Goal: Task Accomplishment & Management: Manage account settings

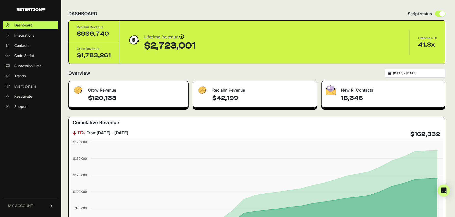
click at [52, 207] on icon at bounding box center [52, 206] width 4 height 3
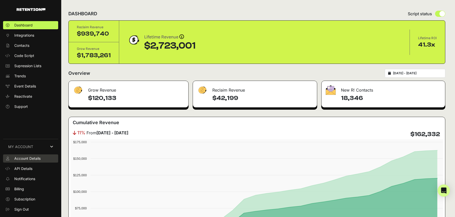
click at [30, 158] on span "Account Details" at bounding box center [27, 158] width 26 height 5
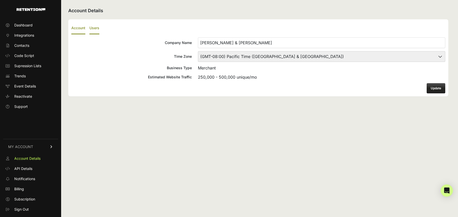
click at [94, 27] on label "Users" at bounding box center [94, 28] width 10 height 12
click at [0, 0] on input "Users" at bounding box center [0, 0] width 0 height 0
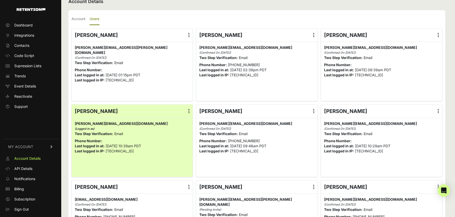
scroll to position [15, 0]
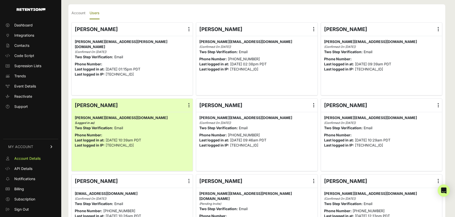
click at [314, 30] on icon at bounding box center [313, 29] width 1 height 5
click at [0, 0] on input "radio" at bounding box center [0, 0] width 0 height 0
click at [293, 69] on link "Delete" at bounding box center [298, 70] width 39 height 9
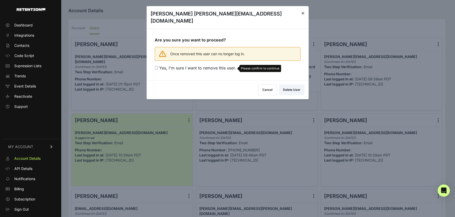
click at [157, 66] on input "Yes, I'm sure I want to remove this user. Please confirm to continue" at bounding box center [155, 67] width 3 height 3
checkbox input "true"
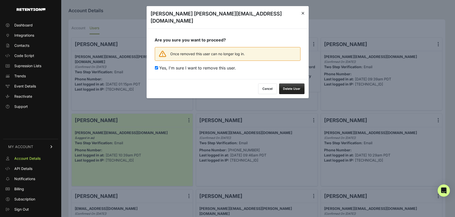
click at [287, 84] on button "Delete User" at bounding box center [291, 89] width 25 height 11
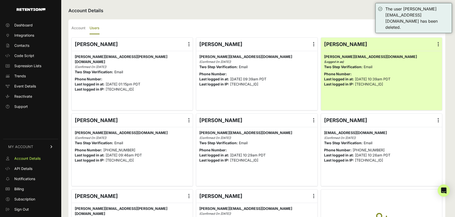
click at [313, 46] on label at bounding box center [313, 44] width 7 height 13
click at [0, 0] on input "radio" at bounding box center [0, 0] width 0 height 0
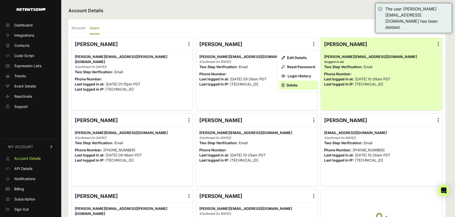
click at [293, 84] on link "Delete" at bounding box center [298, 85] width 39 height 9
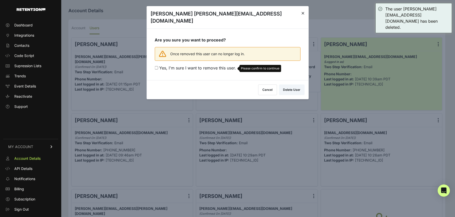
click at [155, 66] on input "Yes, I'm sure I want to remove this user. Please confirm to continue" at bounding box center [155, 67] width 3 height 3
checkbox input "true"
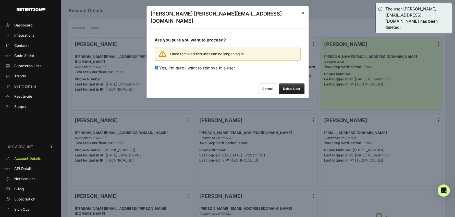
click at [291, 84] on button "Delete User" at bounding box center [291, 89] width 25 height 11
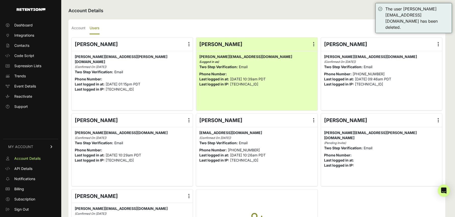
click at [313, 120] on label at bounding box center [313, 120] width 7 height 13
click at [0, 0] on input "radio" at bounding box center [0, 0] width 0 height 0
click at [296, 161] on link "Delete" at bounding box center [298, 161] width 39 height 9
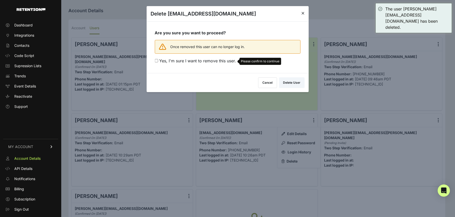
click at [157, 62] on input "Yes, I'm sure I want to remove this user. Please confirm to continue" at bounding box center [155, 60] width 3 height 3
checkbox input "true"
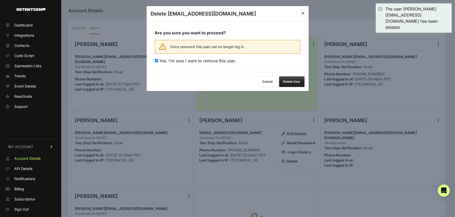
click at [290, 83] on button "Delete User" at bounding box center [291, 81] width 25 height 11
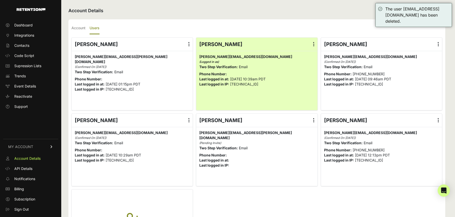
click at [438, 45] on icon at bounding box center [437, 44] width 1 height 5
click at [0, 0] on input "radio" at bounding box center [0, 0] width 0 height 0
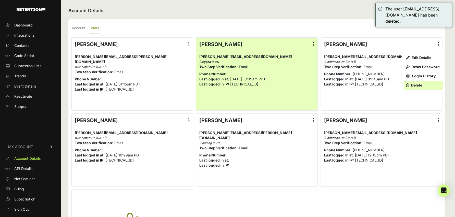
click at [424, 85] on link "Delete" at bounding box center [423, 85] width 39 height 9
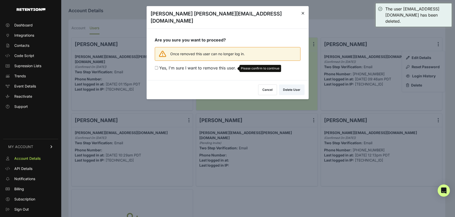
click at [155, 66] on input "Yes, I'm sure I want to remove this user. Please confirm to continue" at bounding box center [155, 67] width 3 height 3
checkbox input "true"
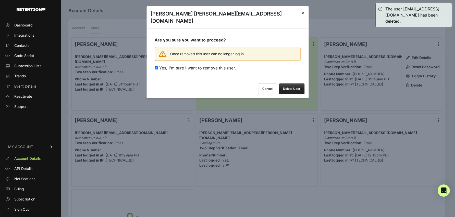
click at [295, 84] on button "Delete User" at bounding box center [291, 89] width 25 height 11
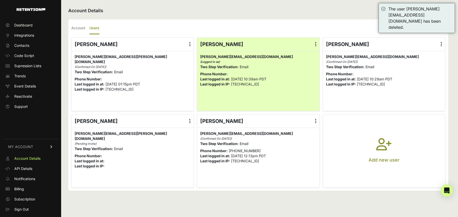
click at [441, 44] on icon at bounding box center [441, 44] width 1 height 5
click at [0, 0] on input "radio" at bounding box center [0, 0] width 0 height 0
click at [416, 87] on link "Delete" at bounding box center [426, 85] width 39 height 9
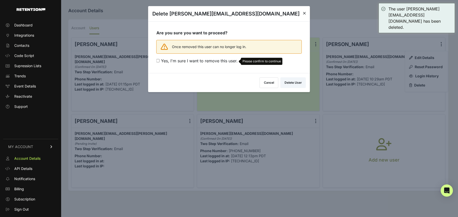
click at [157, 60] on input "Yes, I'm sure I want to remove this user. Please confirm to continue" at bounding box center [158, 60] width 3 height 3
checkbox input "true"
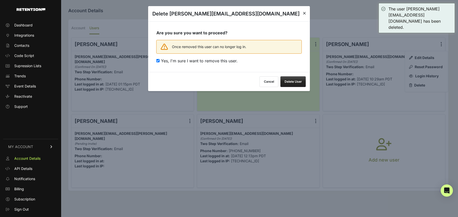
click at [285, 81] on button "Delete User" at bounding box center [293, 81] width 25 height 11
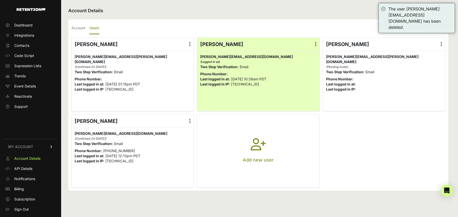
click at [268, 145] on button "Add new user" at bounding box center [258, 151] width 122 height 73
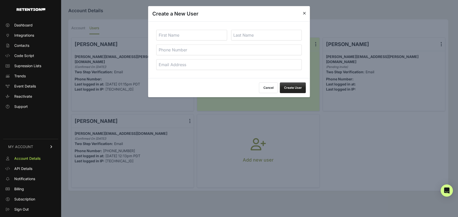
click at [175, 39] on input "text" at bounding box center [192, 35] width 71 height 11
type input "[PERSON_NAME]"
type input "Flash"
click at [214, 63] on input "email" at bounding box center [230, 64] width 146 height 11
paste input "[PERSON_NAME][EMAIL_ADDRESS][DOMAIN_NAME]."
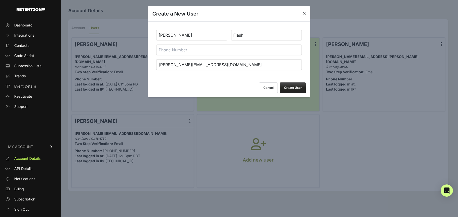
click at [158, 65] on input "[PERSON_NAME][EMAIL_ADDRESS][DOMAIN_NAME]" at bounding box center [230, 64] width 146 height 11
type input "[PERSON_NAME][EMAIL_ADDRESS][DOMAIN_NAME]"
click at [291, 84] on button "Create User" at bounding box center [293, 88] width 26 height 11
